Goal: Transaction & Acquisition: Purchase product/service

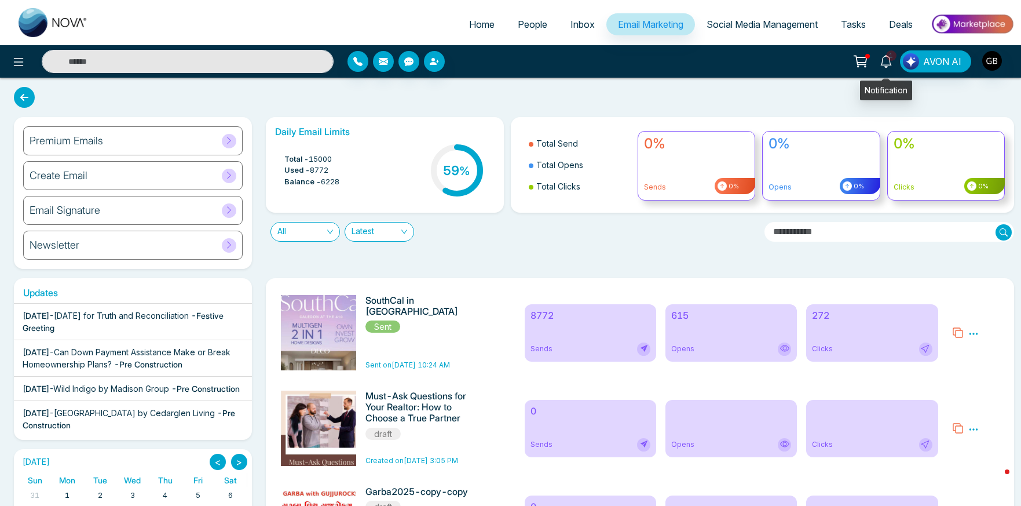
click at [887, 63] on icon at bounding box center [886, 61] width 13 height 13
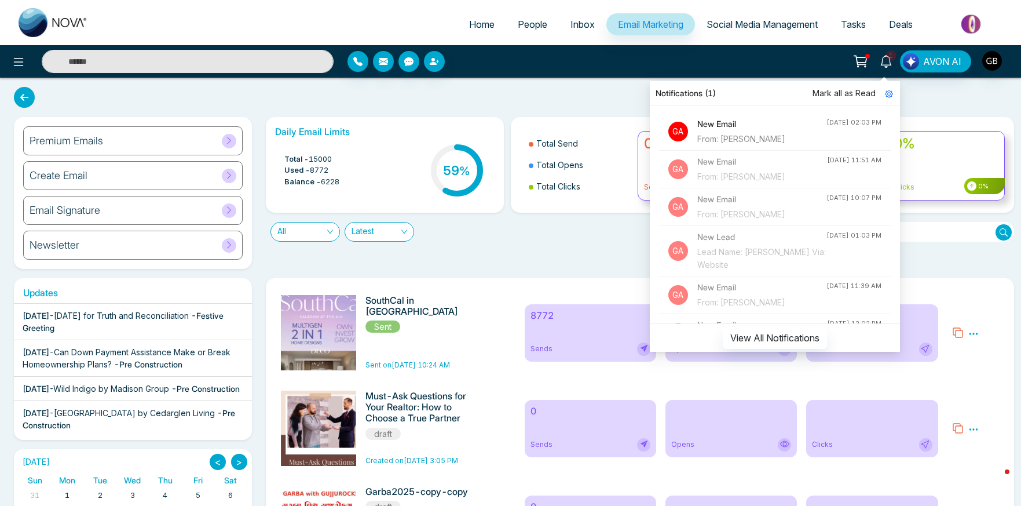
click at [751, 129] on h4 "New Email" at bounding box center [761, 124] width 129 height 13
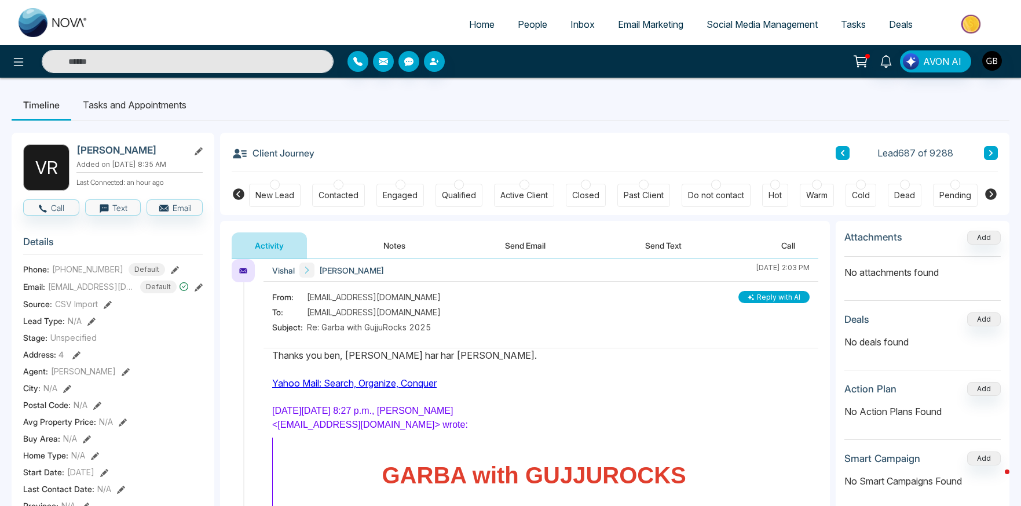
scroll to position [332, 0]
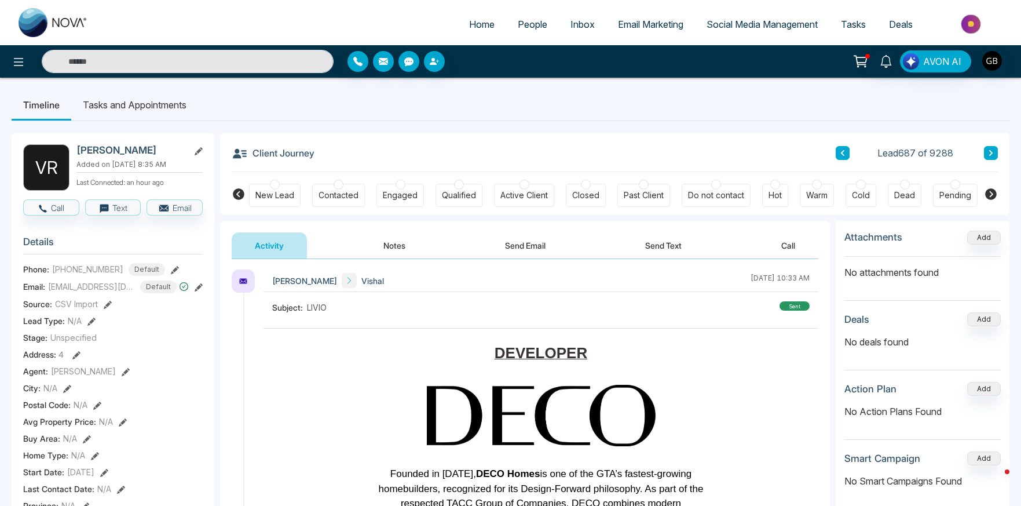
scroll to position [0, 0]
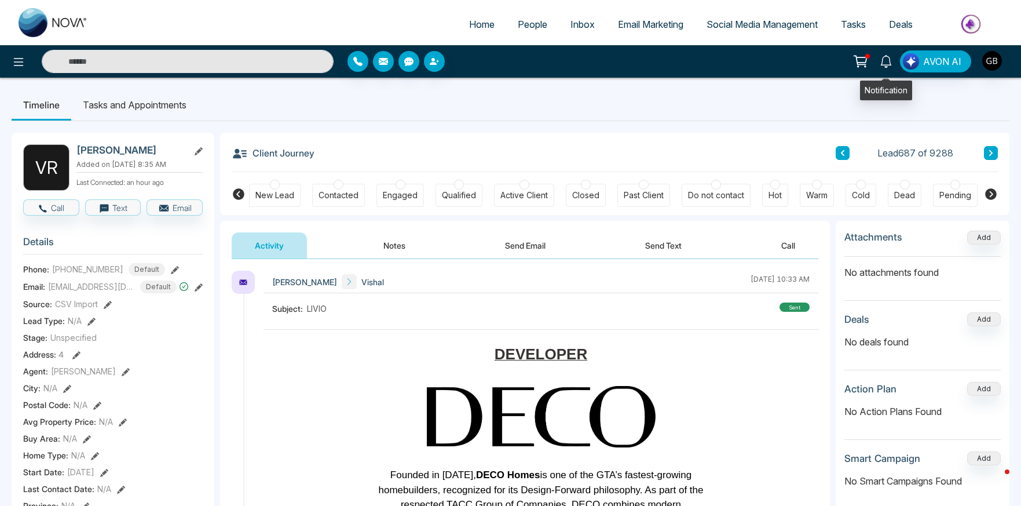
click at [883, 60] on icon at bounding box center [885, 61] width 11 height 13
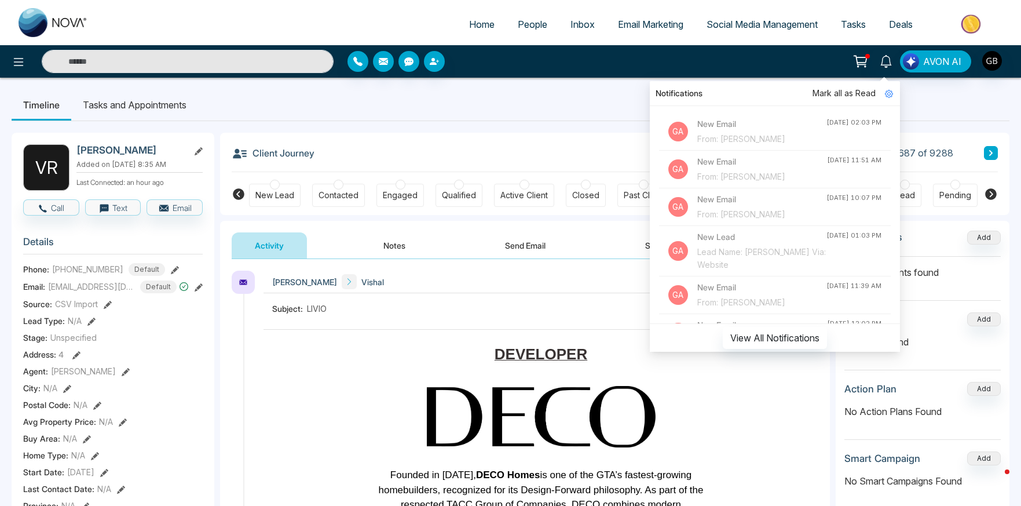
click at [857, 58] on icon at bounding box center [861, 61] width 16 height 16
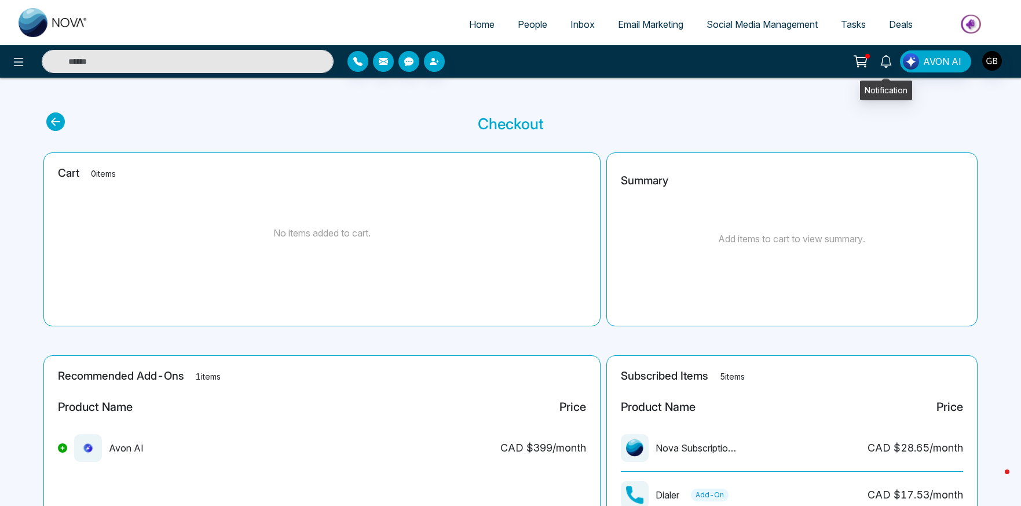
click at [885, 66] on icon at bounding box center [886, 61] width 13 height 13
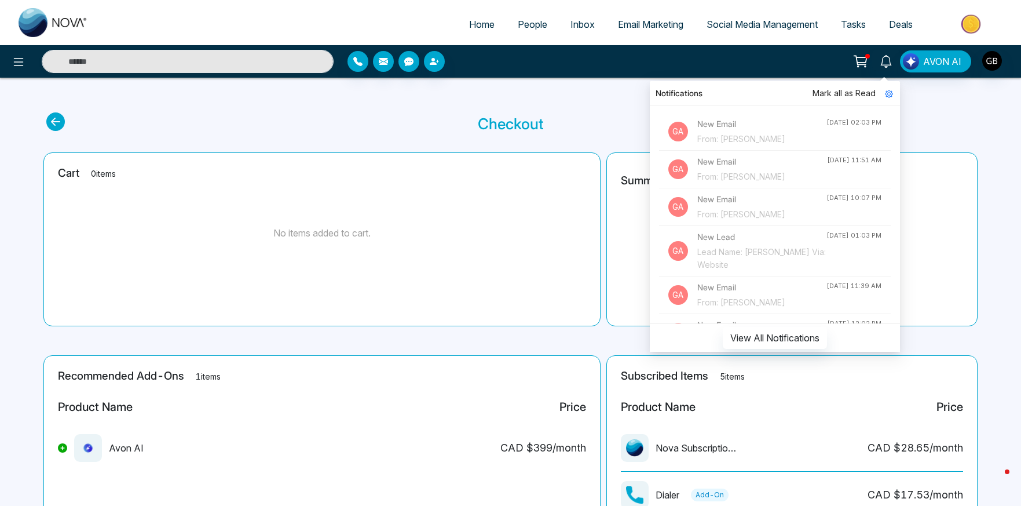
click at [547, 67] on div at bounding box center [469, 61] width 242 height 21
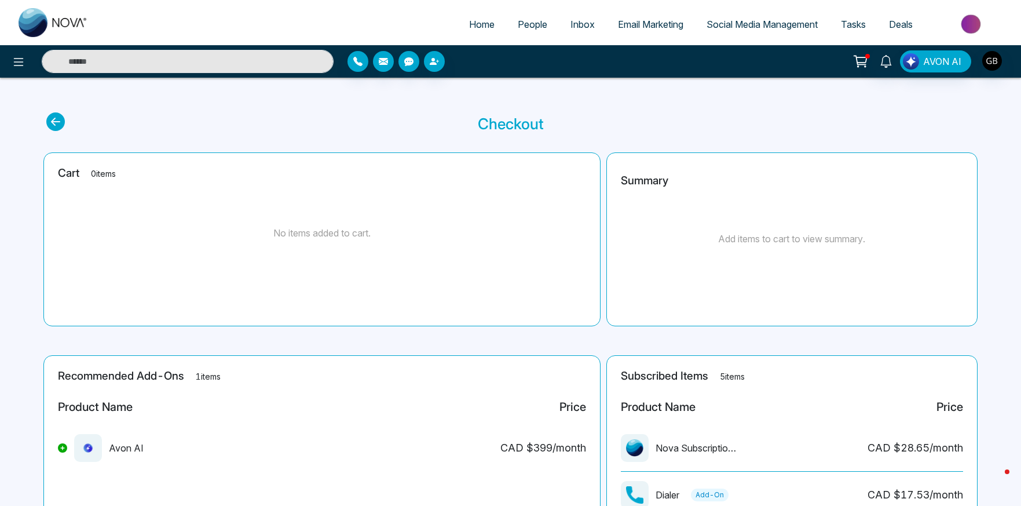
click at [469, 27] on span "Home" at bounding box center [481, 25] width 25 height 12
select select "*"
